Goal: Task Accomplishment & Management: Use online tool/utility

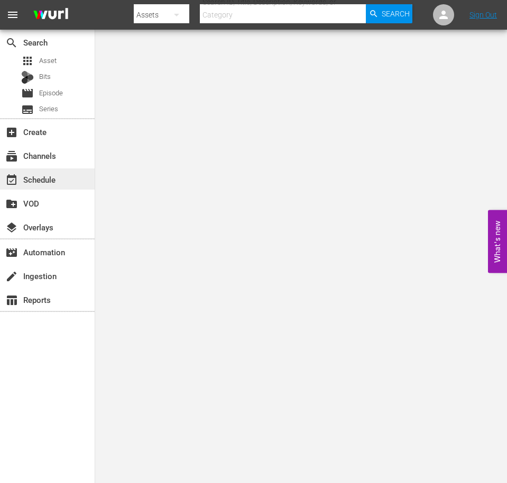
click at [53, 173] on div "event_available Schedule" at bounding box center [29, 178] width 59 height 10
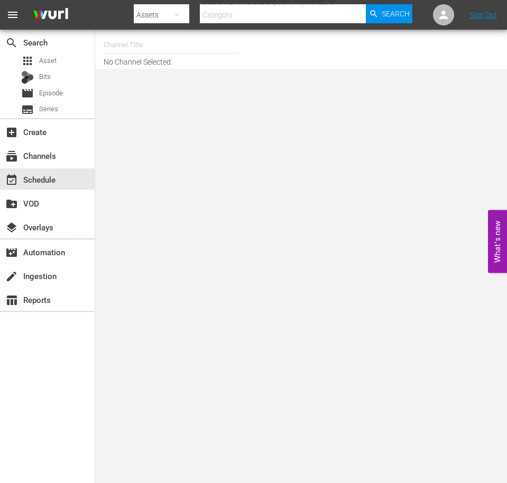
click at [169, 47] on input "text" at bounding box center [171, 44] width 135 height 25
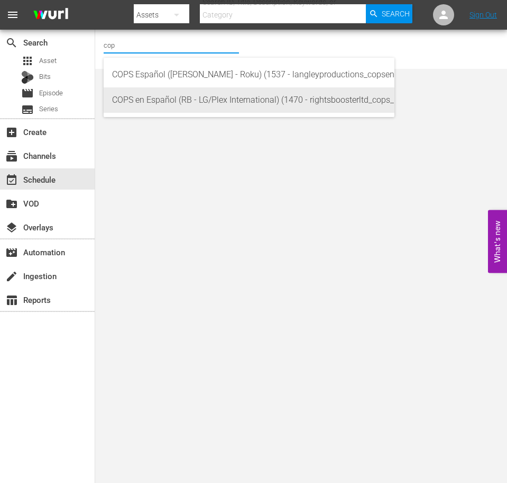
click at [270, 95] on div "COPS en Español (RB - LG/Plex International) (1470 - rightsboosterltd_cops_1)" at bounding box center [249, 99] width 274 height 25
type input "COPS en Español (RB - LG/Plex International) (1470 - rightsboosterltd_cops_1)"
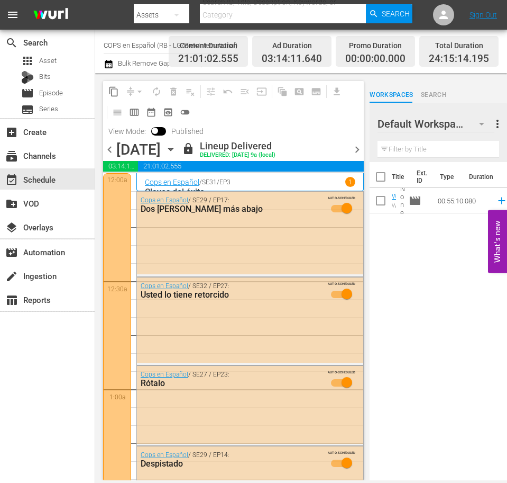
click at [353, 146] on span "chevron_right" at bounding box center [357, 149] width 13 height 13
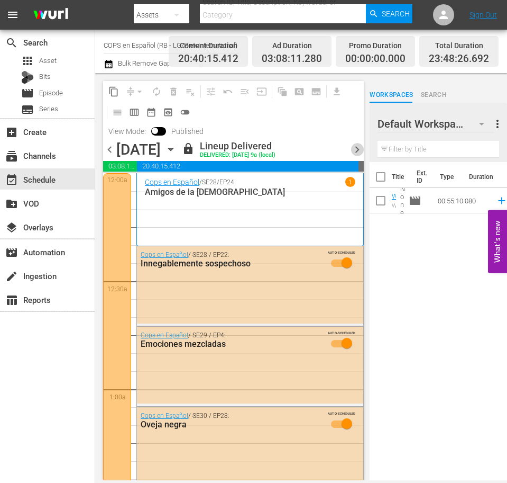
click at [352, 149] on span "chevron_right" at bounding box center [357, 149] width 13 height 13
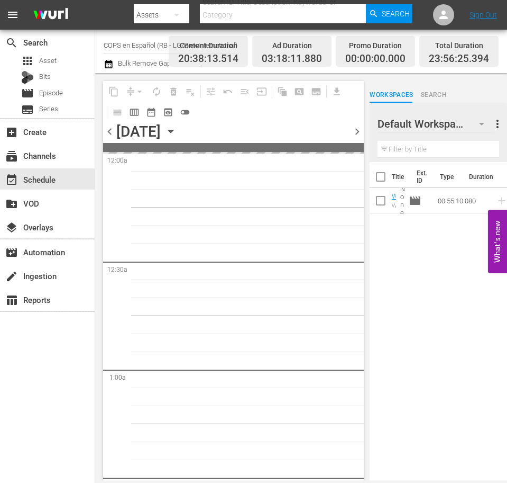
click at [351, 140] on div at bounding box center [349, 131] width 4 height 18
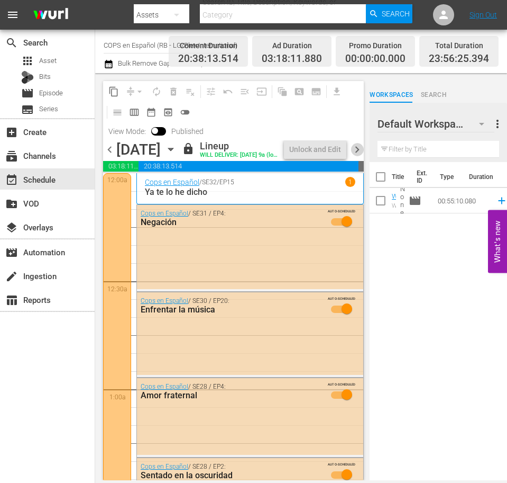
click at [361, 155] on span "chevron_right" at bounding box center [357, 149] width 13 height 13
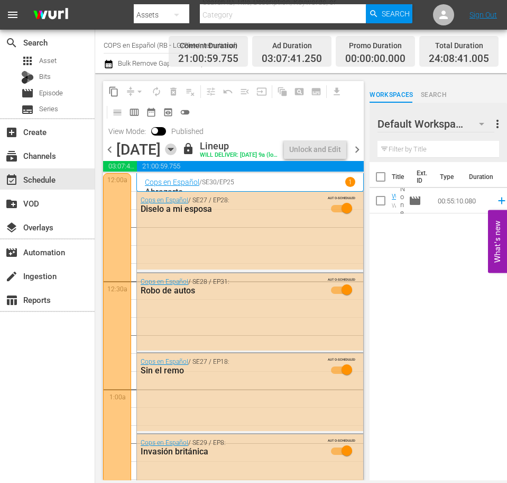
click at [177, 155] on icon "button" at bounding box center [171, 149] width 12 height 12
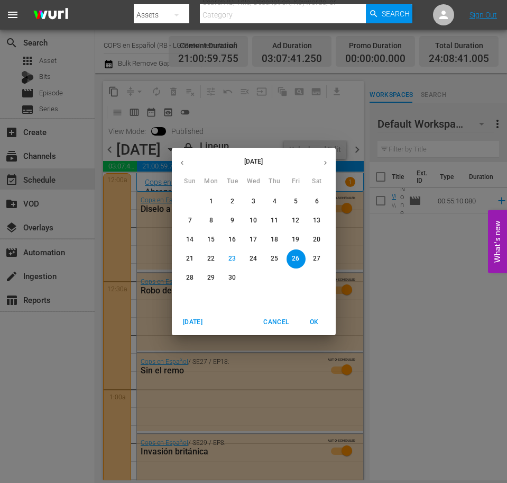
click at [324, 168] on button "button" at bounding box center [325, 162] width 21 height 21
click at [325, 170] on button "button" at bounding box center [325, 162] width 21 height 21
click at [314, 201] on span "1" at bounding box center [317, 201] width 19 height 9
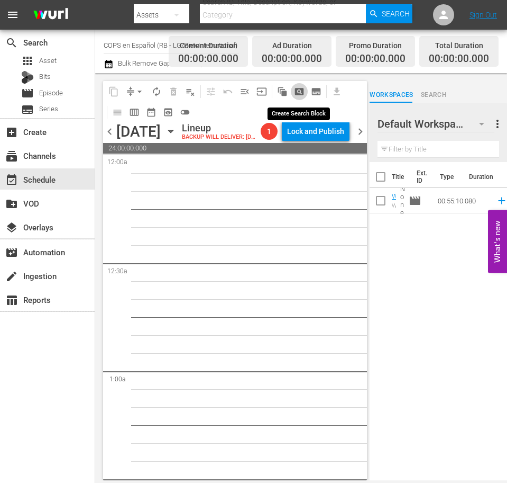
click at [301, 93] on span "pageview_outlined" at bounding box center [299, 91] width 11 height 11
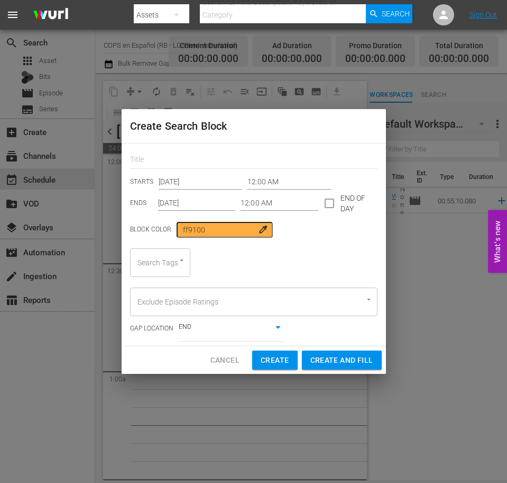
click at [159, 253] on div "Search Tags" at bounding box center [160, 262] width 60 height 29
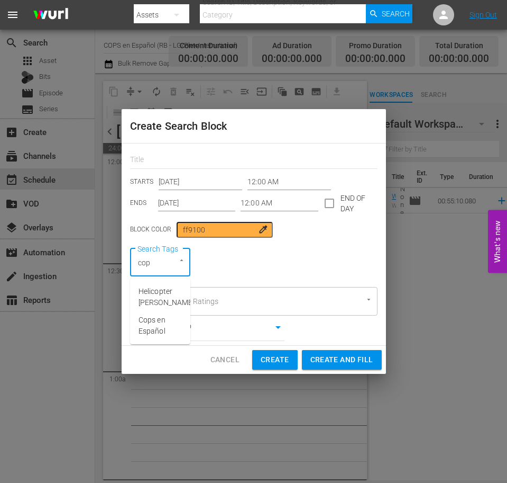
type input "cops"
click at [157, 296] on span "Cops en Español" at bounding box center [160, 297] width 43 height 22
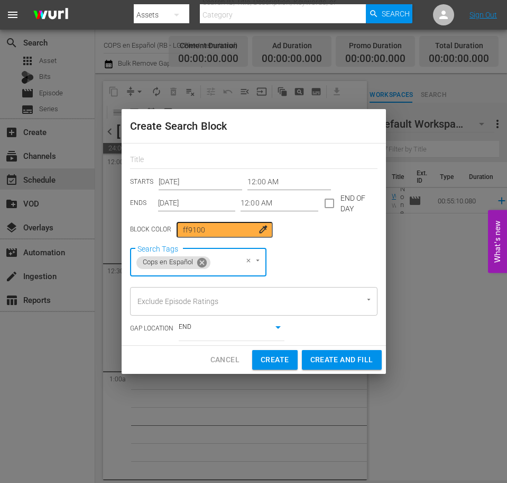
click at [198, 266] on icon at bounding box center [202, 263] width 12 height 12
click at [149, 261] on input "Search Tags" at bounding box center [145, 262] width 21 height 19
type input "cops"
click at [253, 272] on div "Search Tags Search Tags" at bounding box center [254, 262] width 248 height 29
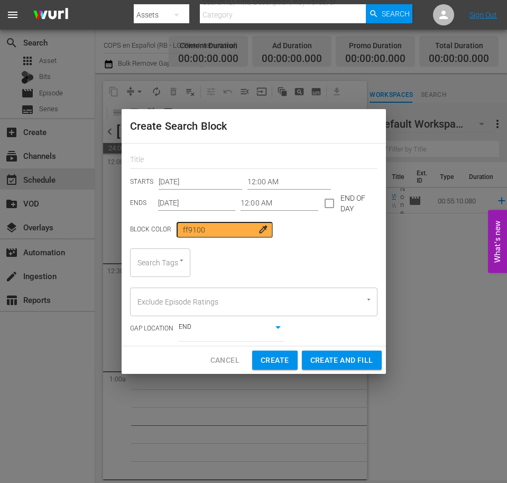
click at [227, 364] on span "Cancel" at bounding box center [225, 359] width 29 height 13
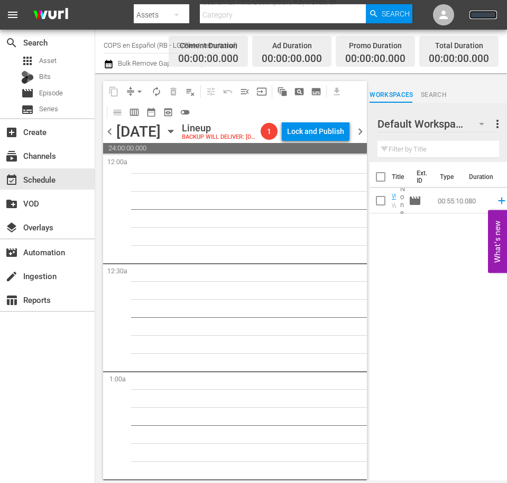
click at [478, 19] on link "Sign Out" at bounding box center [484, 15] width 28 height 8
